Goal: Navigation & Orientation: Find specific page/section

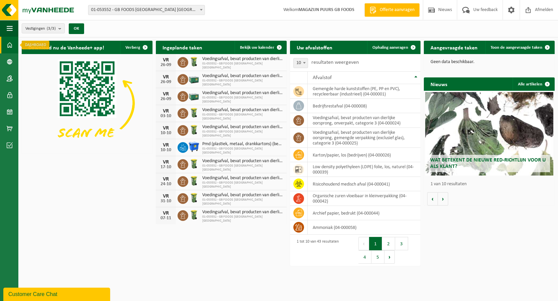
click at [13, 42] on link "Dashboard" at bounding box center [9, 45] width 18 height 17
